Goal: Find specific page/section: Find specific page/section

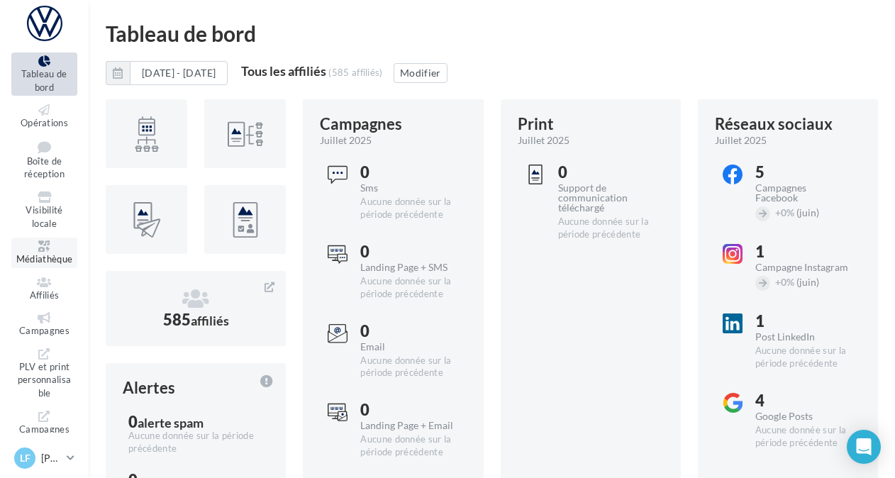
click at [43, 261] on span "Médiathèque" at bounding box center [44, 258] width 57 height 11
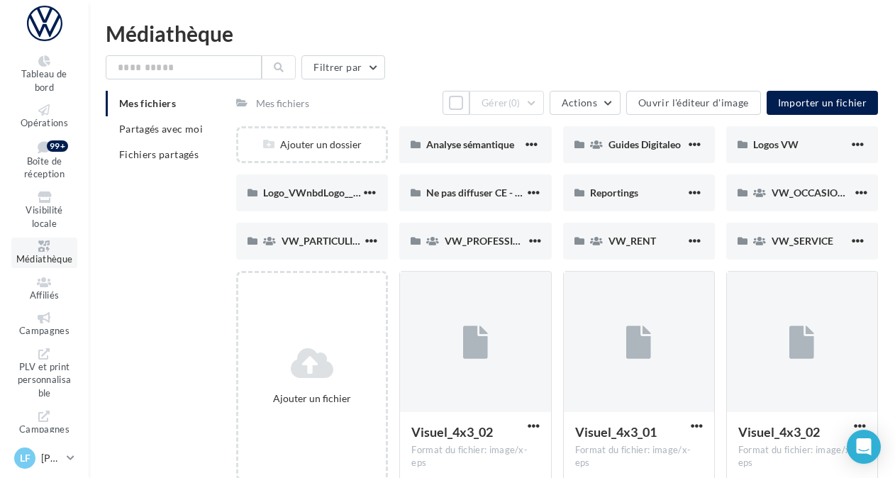
click at [38, 248] on icon at bounding box center [44, 245] width 57 height 11
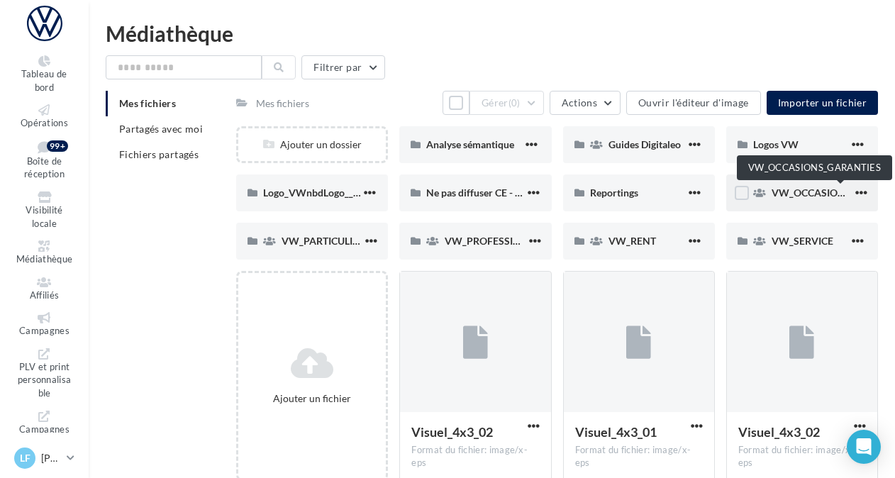
click at [810, 197] on span "VW_OCCASIONS_GARANTIES" at bounding box center [840, 192] width 139 height 12
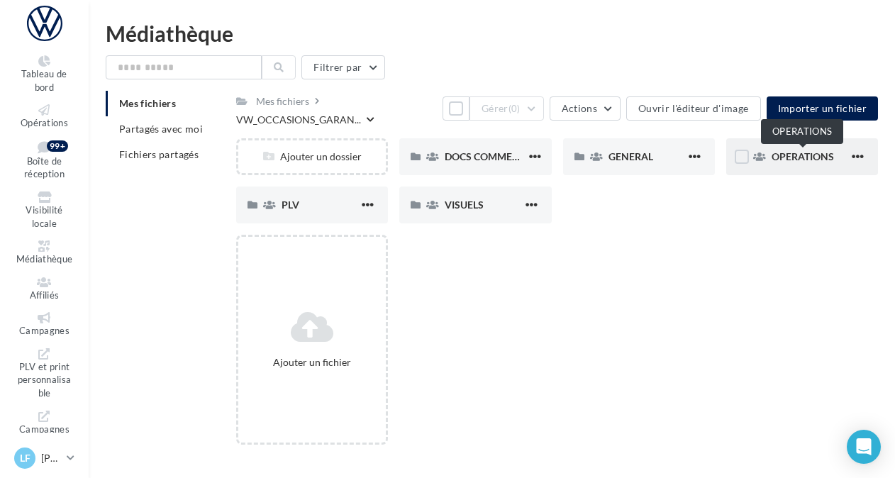
click at [801, 156] on span "OPERATIONS" at bounding box center [802, 156] width 62 height 12
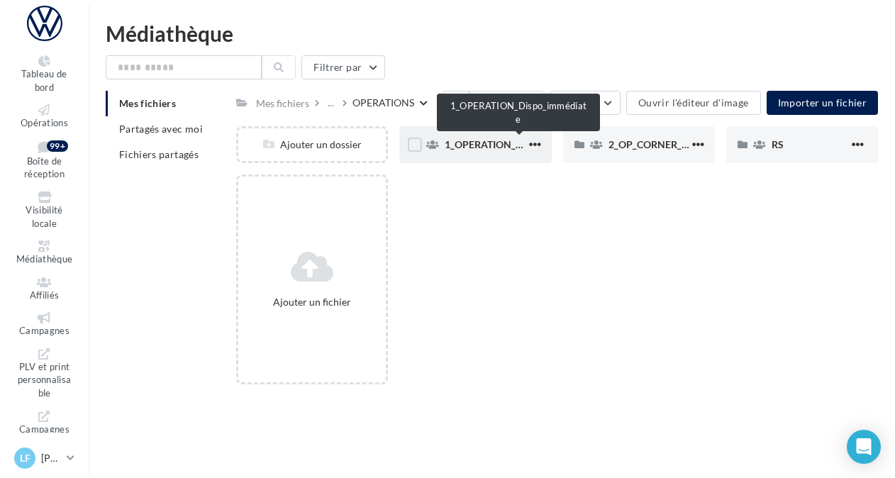
click at [476, 149] on span "1_OPERATION_Dispo_immédiate" at bounding box center [518, 144] width 147 height 12
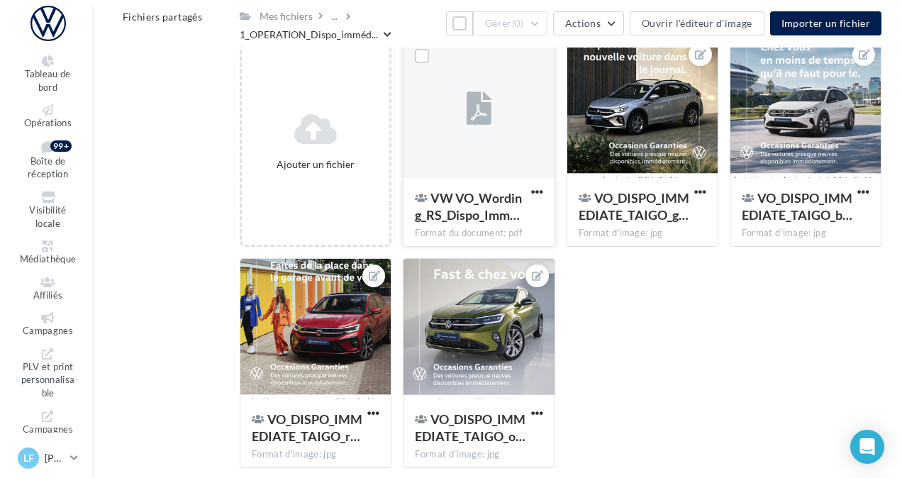
scroll to position [140, 0]
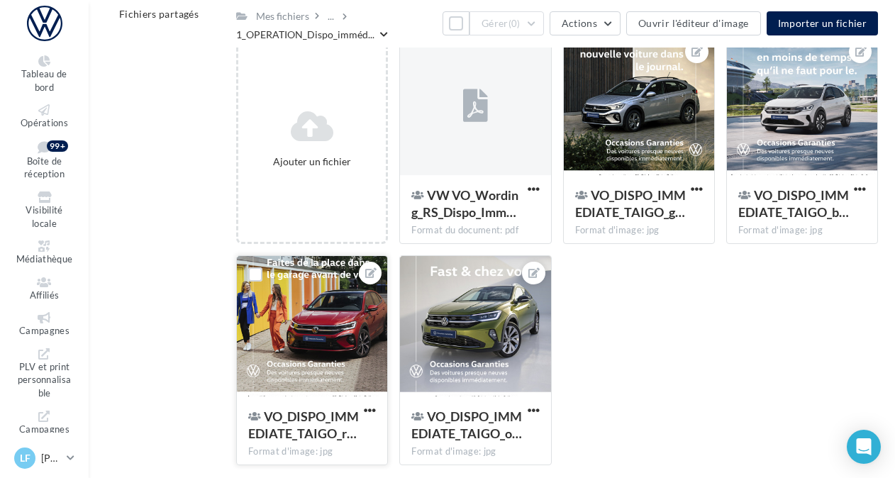
click at [309, 342] on div at bounding box center [312, 327] width 150 height 142
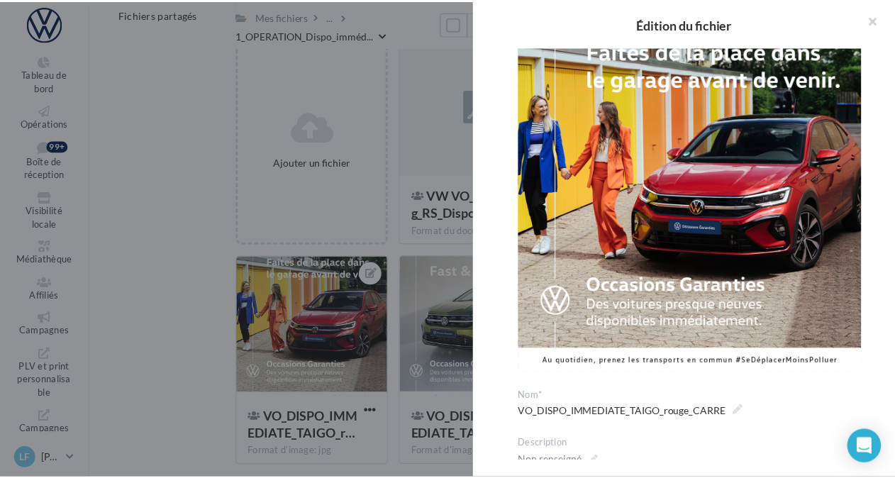
scroll to position [30, 0]
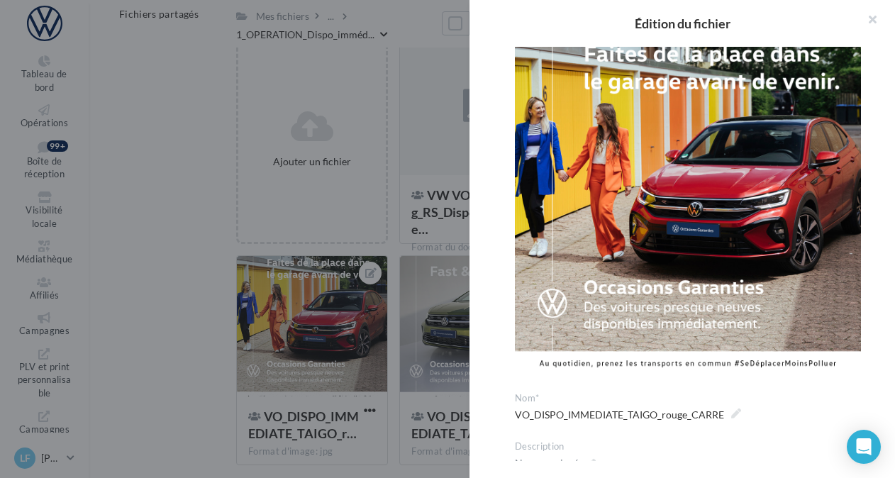
click at [236, 476] on div "**********" at bounding box center [557, 476] width 642 height 0
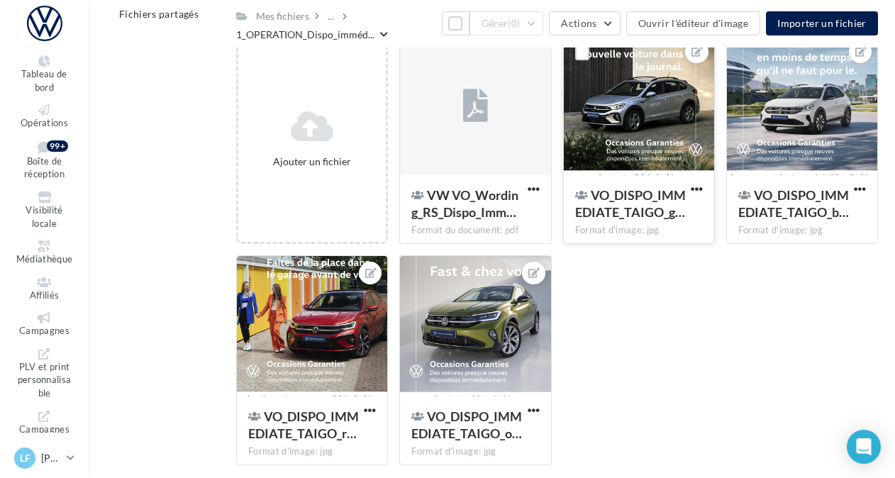
scroll to position [0, 0]
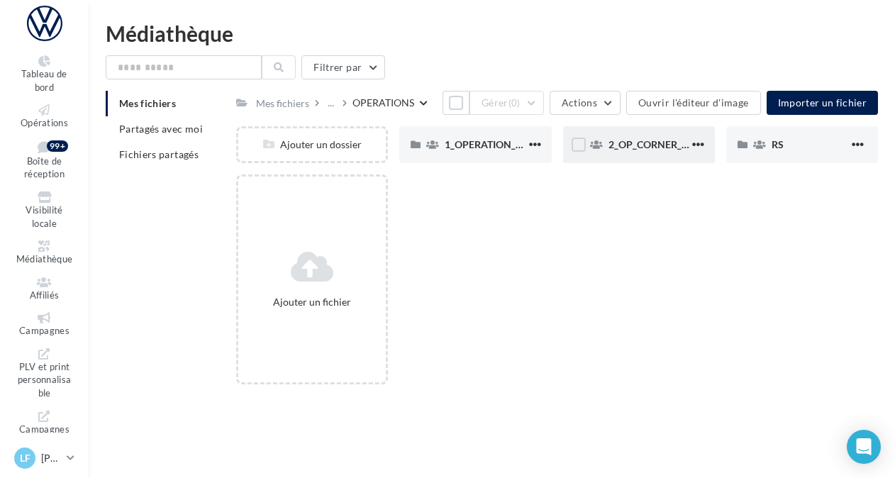
click at [661, 150] on span "2_OP_CORNER_BEV" at bounding box center [654, 144] width 92 height 12
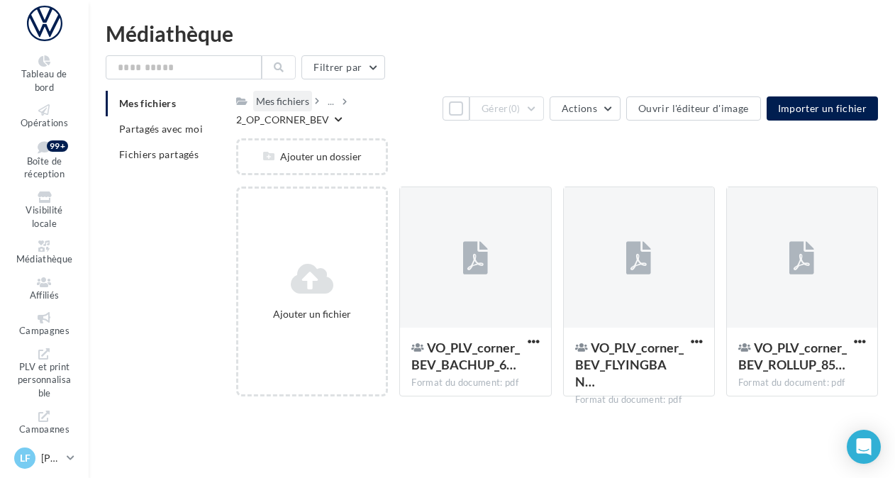
click at [292, 101] on div "Mes fichiers" at bounding box center [282, 101] width 53 height 14
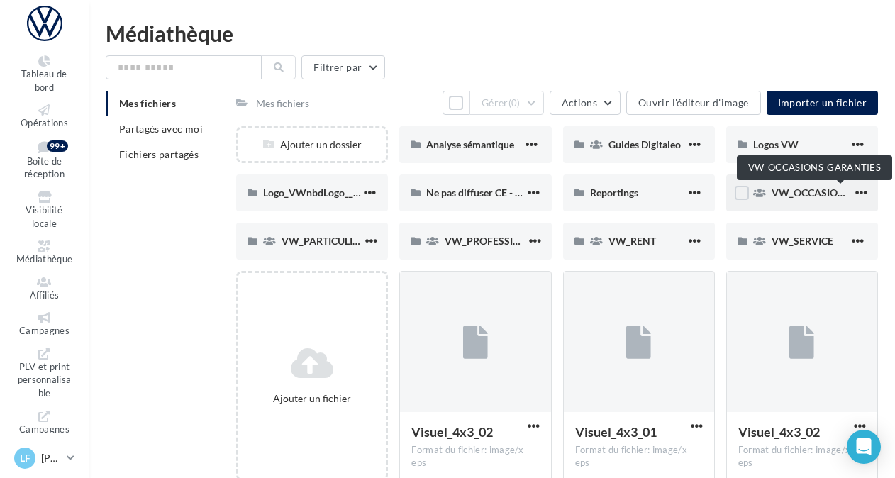
click at [804, 190] on span "VW_OCCASIONS_GARANTIES" at bounding box center [840, 192] width 139 height 12
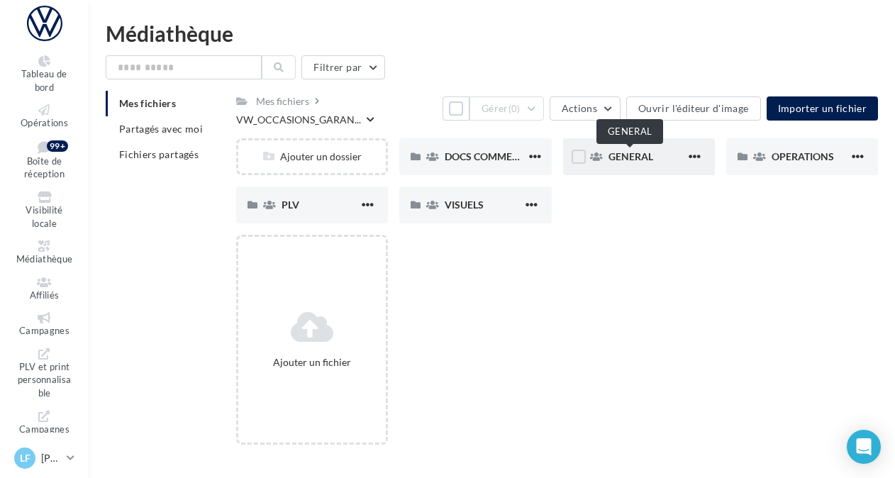
click at [635, 158] on span "GENERAL" at bounding box center [630, 156] width 45 height 12
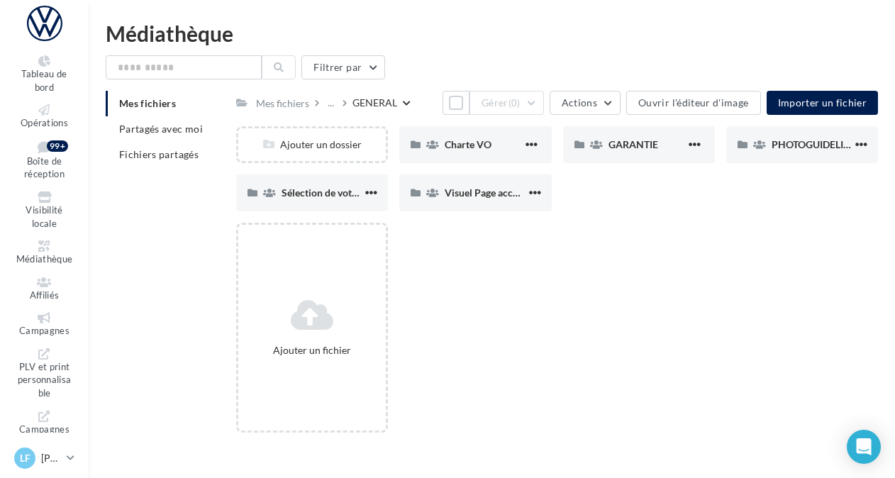
click at [360, 102] on div "GENERAL" at bounding box center [374, 103] width 45 height 14
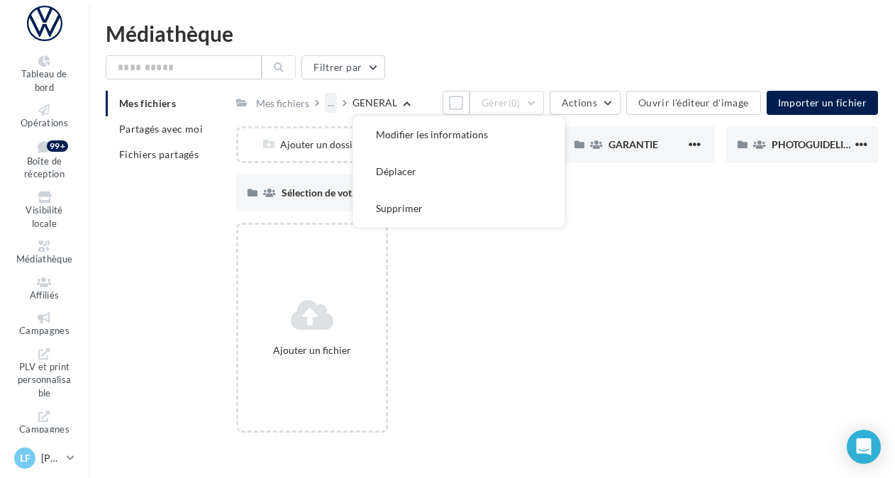
click at [328, 101] on div "..." at bounding box center [331, 103] width 12 height 20
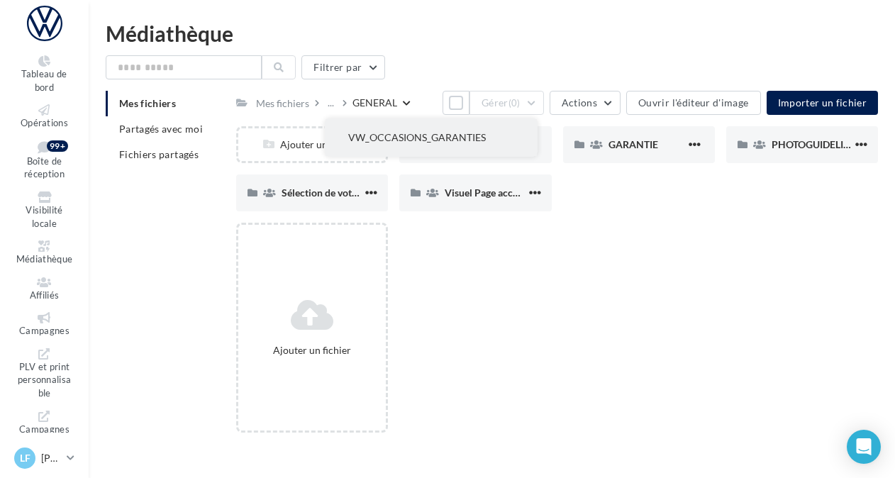
click at [414, 135] on button "VW_OCCASIONS_GARANTIES" at bounding box center [430, 137] width 211 height 37
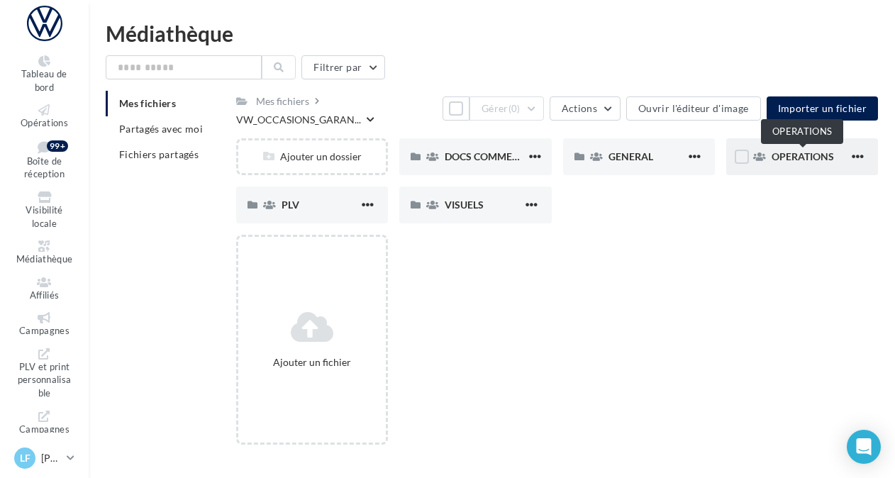
click at [786, 151] on span "OPERATIONS" at bounding box center [802, 156] width 62 height 12
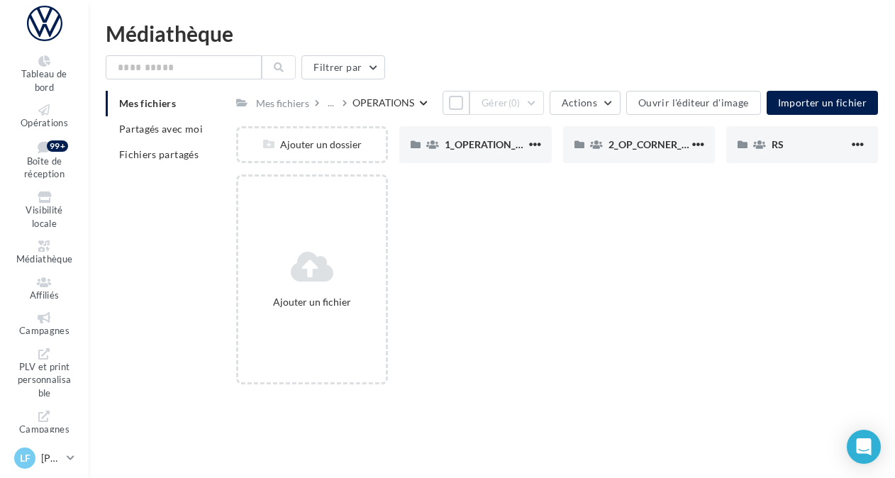
click at [386, 95] on div "OPERATIONS" at bounding box center [389, 102] width 75 height 15
click at [329, 106] on div "..." at bounding box center [331, 103] width 12 height 20
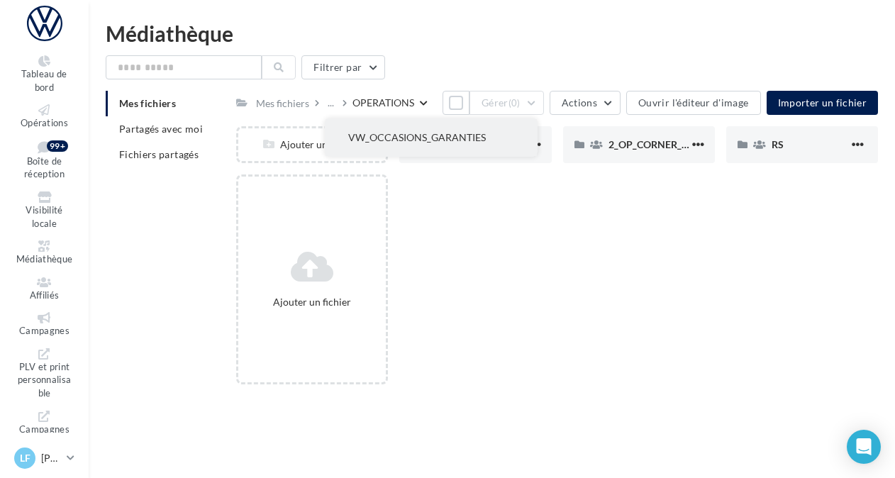
click at [368, 127] on button "VW_OCCASIONS_GARANTIES" at bounding box center [430, 137] width 211 height 37
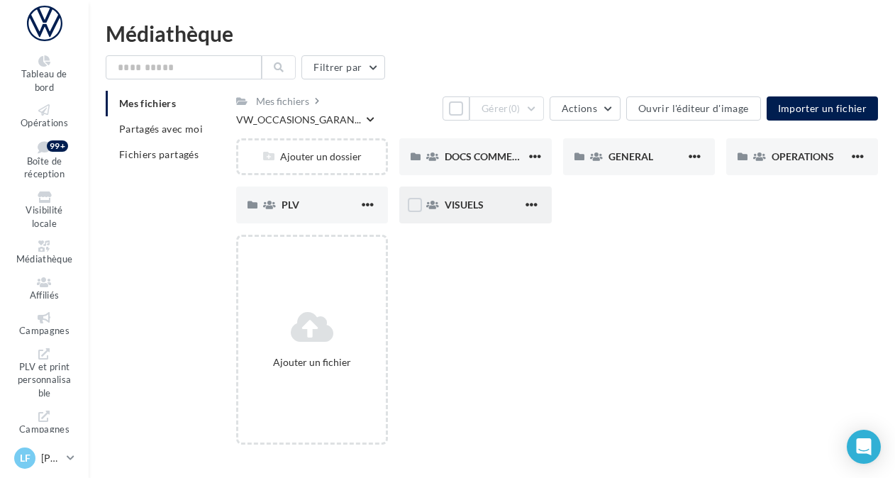
click at [443, 201] on div "VISUELS" at bounding box center [475, 204] width 152 height 37
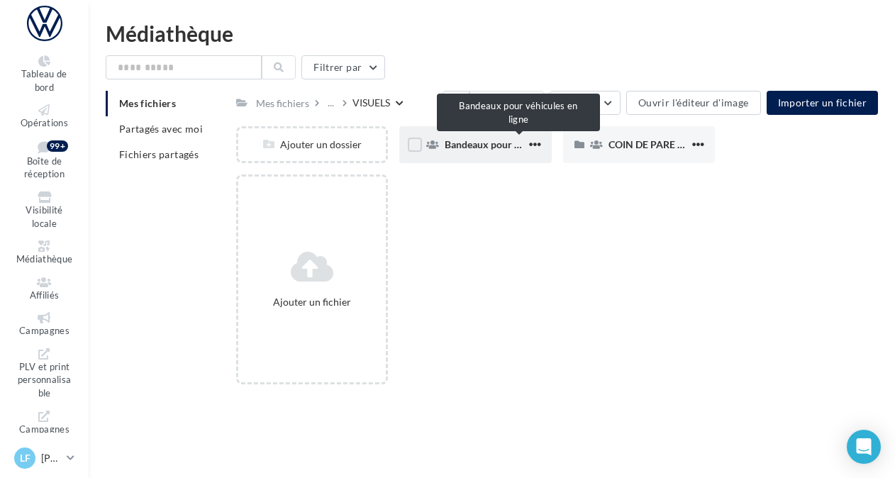
click at [486, 142] on span "Bandeaux pour véhicules en ligne" at bounding box center [518, 144] width 147 height 12
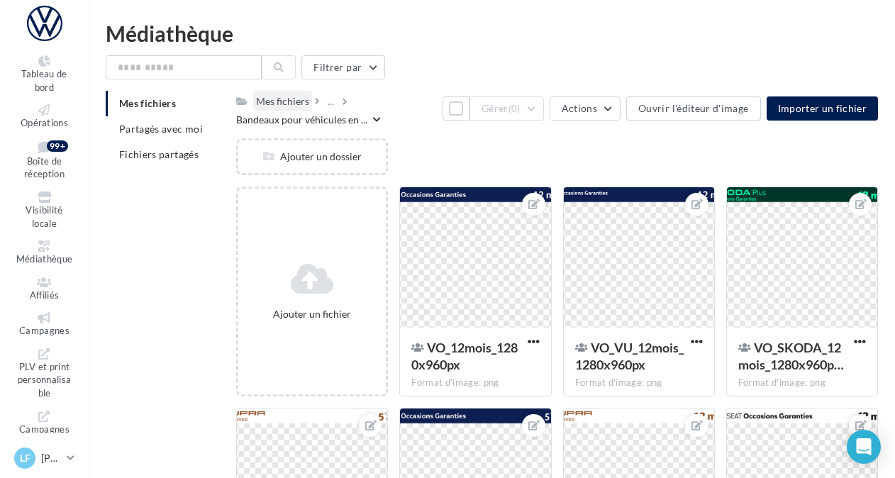
click at [292, 102] on div "Mes fichiers" at bounding box center [282, 101] width 53 height 14
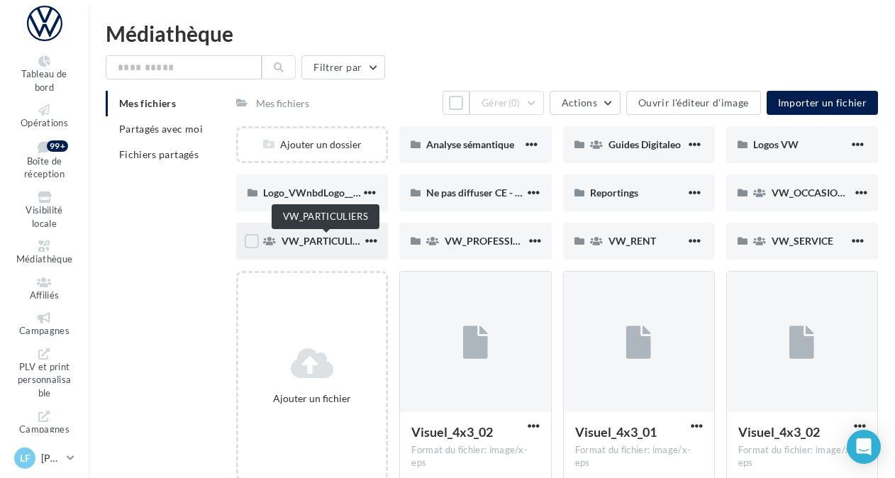
click at [323, 238] on span "VW_PARTICULIERS" at bounding box center [325, 241] width 89 height 12
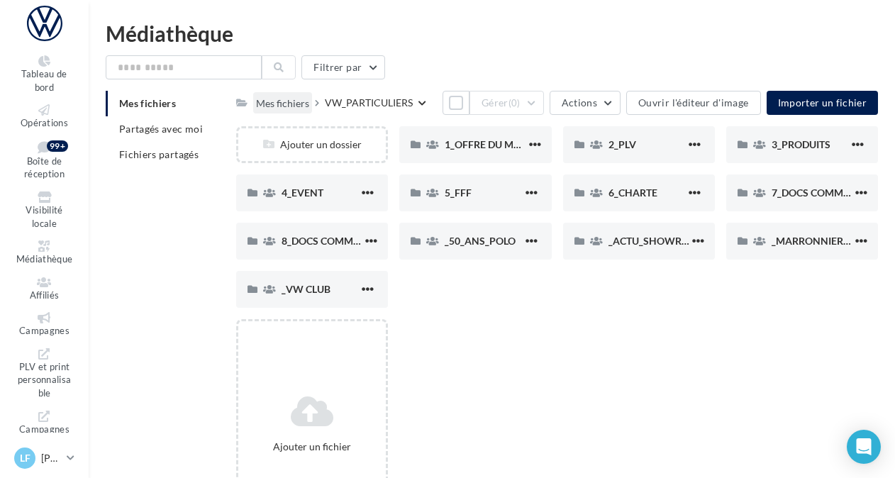
click at [289, 96] on div "Mes fichiers" at bounding box center [282, 103] width 53 height 14
